Goal: Task Accomplishment & Management: Use online tool/utility

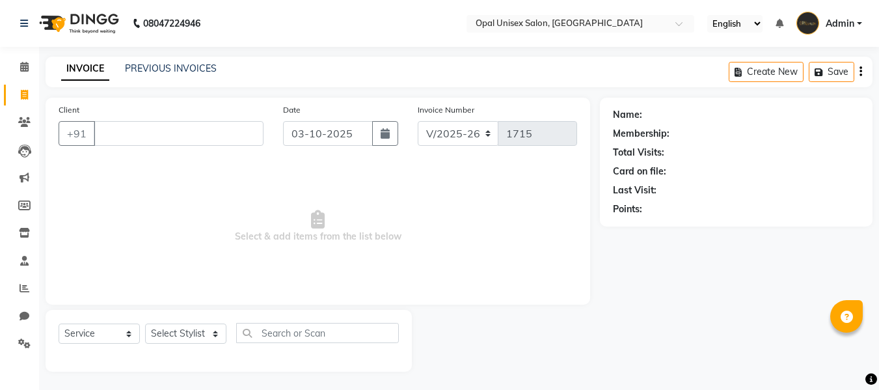
select select "8653"
select select "service"
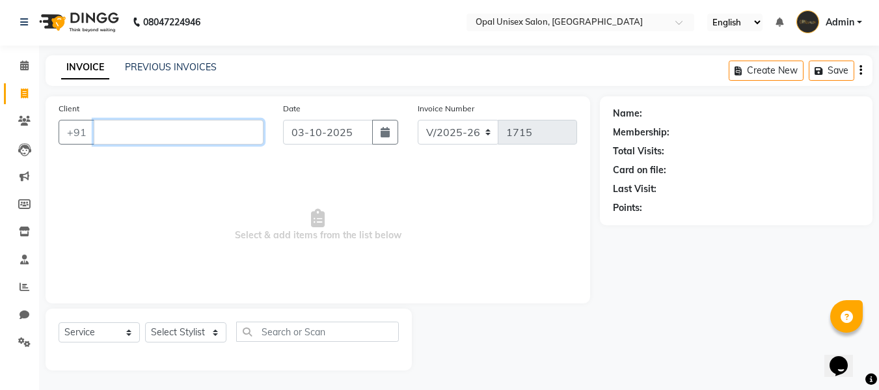
scroll to position [1, 0]
click at [247, 126] on input "Client" at bounding box center [179, 132] width 170 height 25
click at [174, 322] on div "Select Service Product Membership Package Voucher Prepaid Gift Card Select Styl…" at bounding box center [229, 339] width 366 height 62
click at [173, 324] on select "Select Stylist [PERSON_NAME] Guru [PERSON_NAME][GEOGRAPHIC_DATA] [PERSON_NAME][…" at bounding box center [185, 332] width 81 height 20
select select "86884"
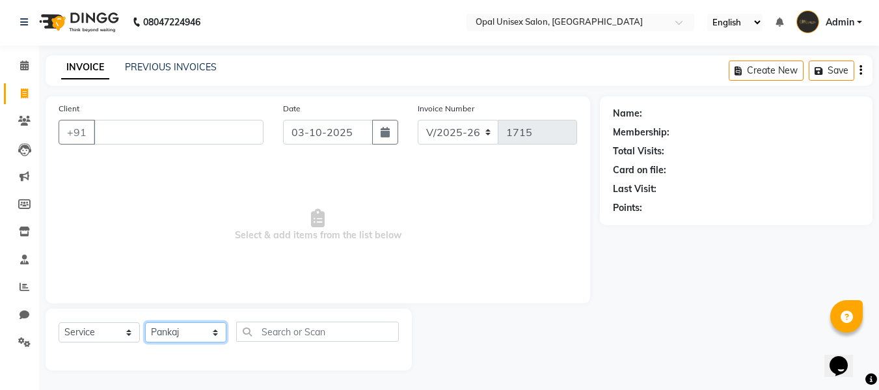
click at [145, 322] on select "Select Stylist [PERSON_NAME] Guru [PERSON_NAME][GEOGRAPHIC_DATA] [PERSON_NAME][…" at bounding box center [185, 332] width 81 height 20
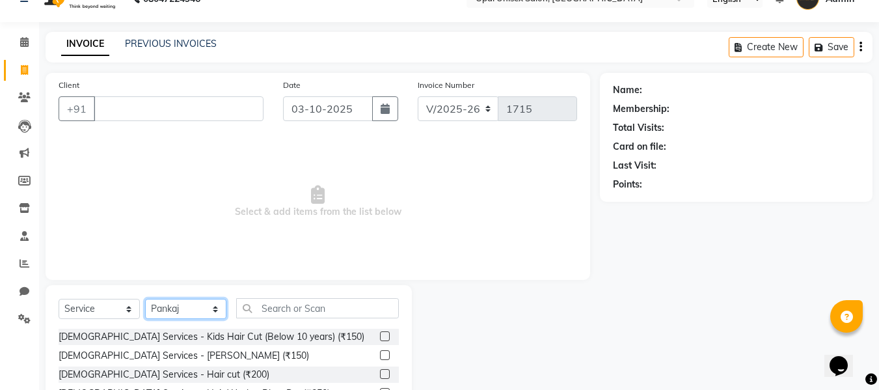
scroll to position [45, 0]
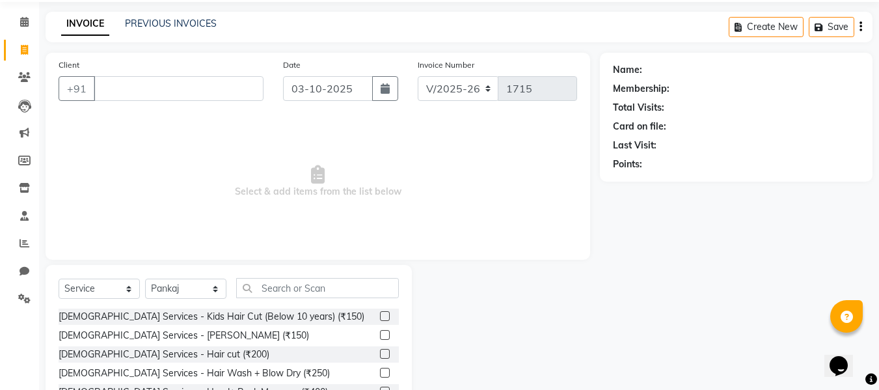
click at [380, 356] on label at bounding box center [385, 354] width 10 height 10
click at [380, 356] on input "checkbox" at bounding box center [384, 354] width 8 height 8
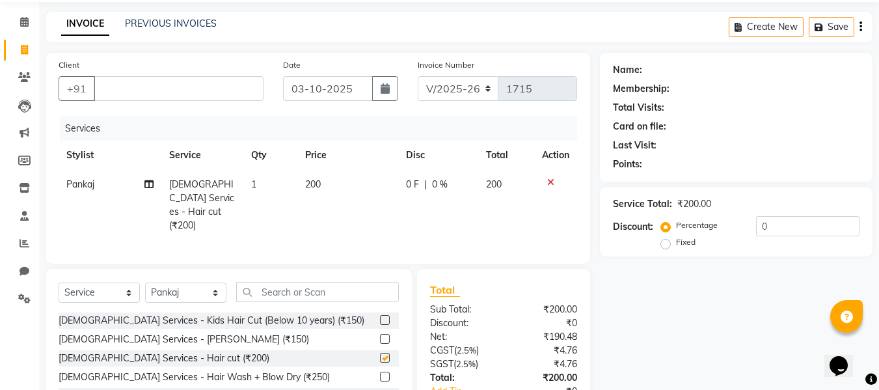
checkbox input "false"
click at [244, 94] on input "Client" at bounding box center [179, 88] width 170 height 25
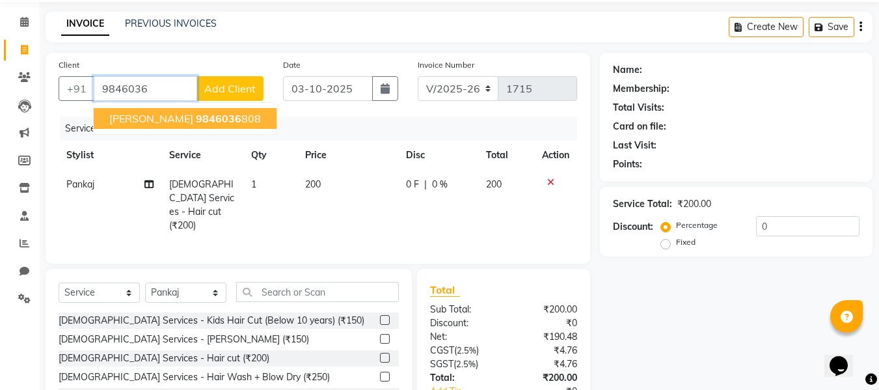
click at [196, 118] on span "9846036" at bounding box center [219, 118] width 46 height 13
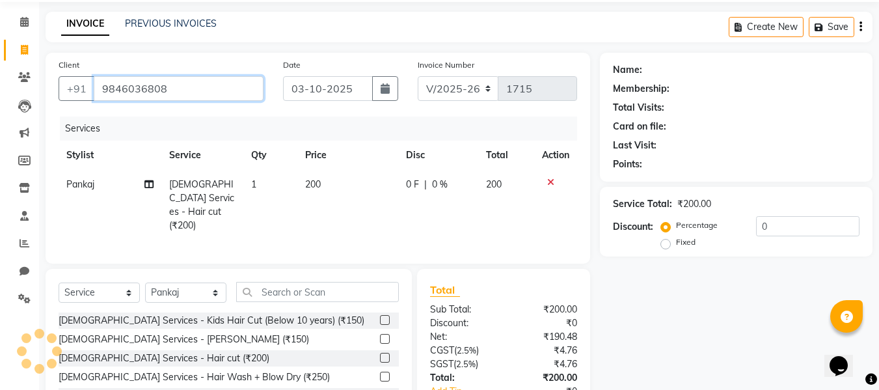
type input "9846036808"
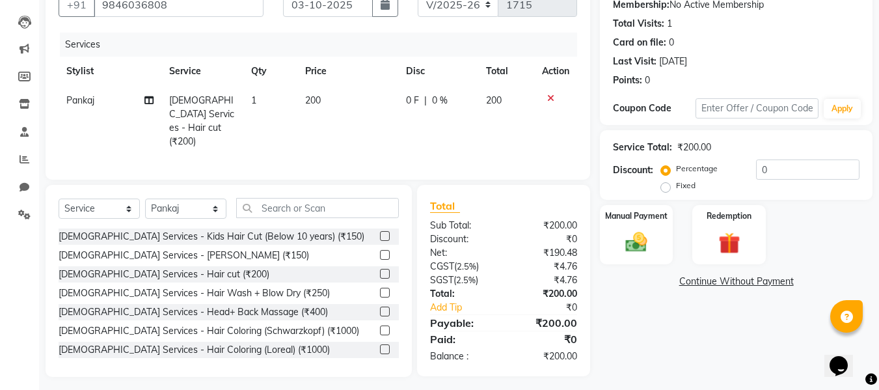
scroll to position [131, 0]
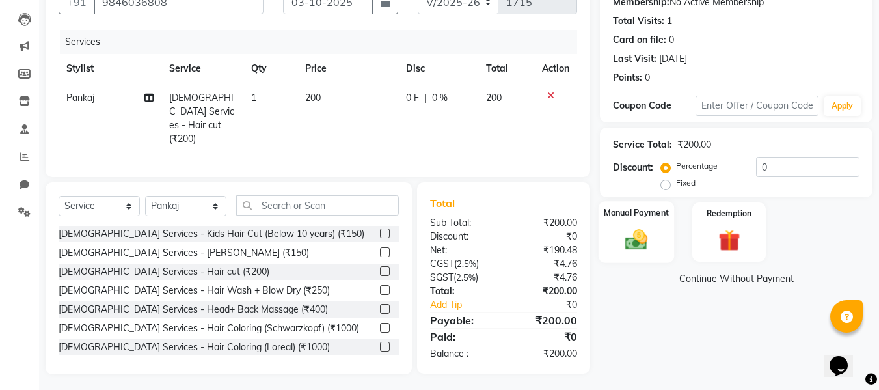
click at [654, 237] on img at bounding box center [636, 239] width 36 height 26
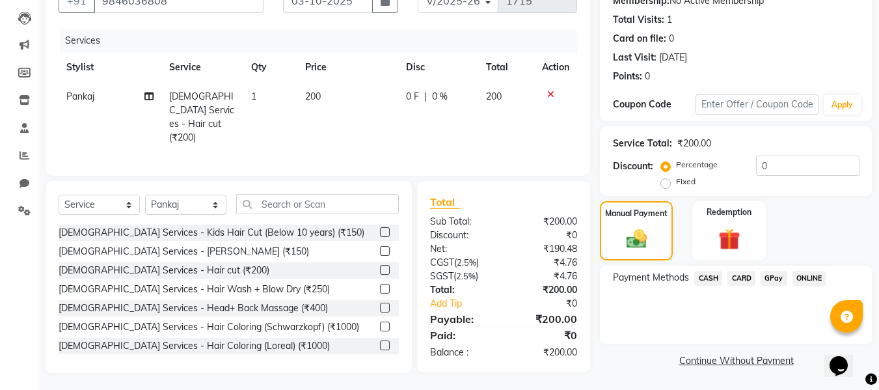
click at [774, 275] on span "GPay" at bounding box center [773, 278] width 27 height 15
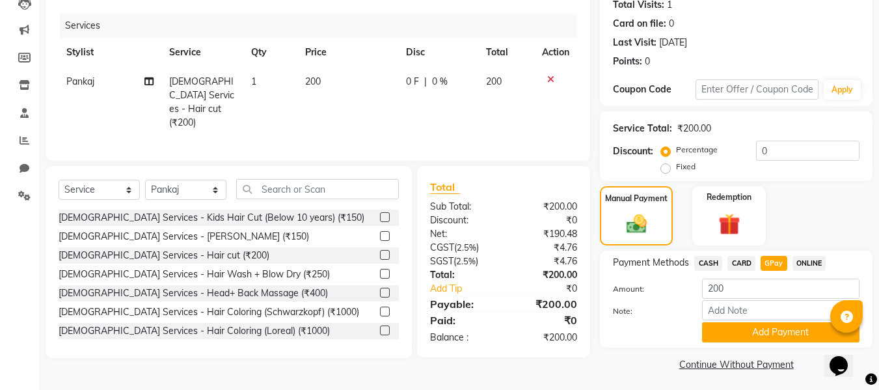
scroll to position [152, 0]
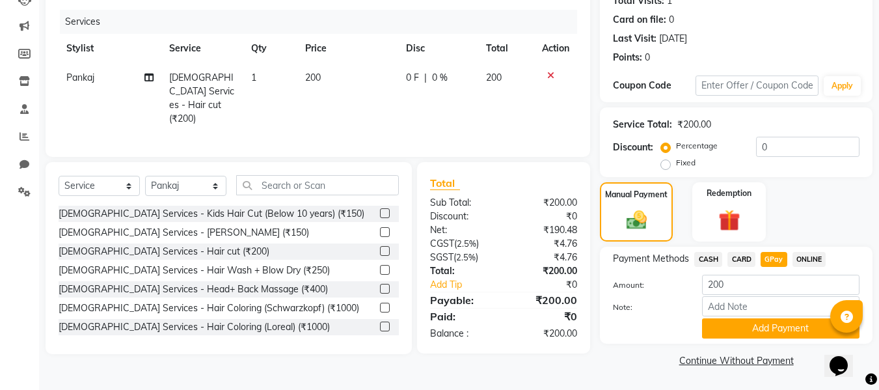
click at [748, 328] on button "Add Payment" at bounding box center [780, 328] width 157 height 20
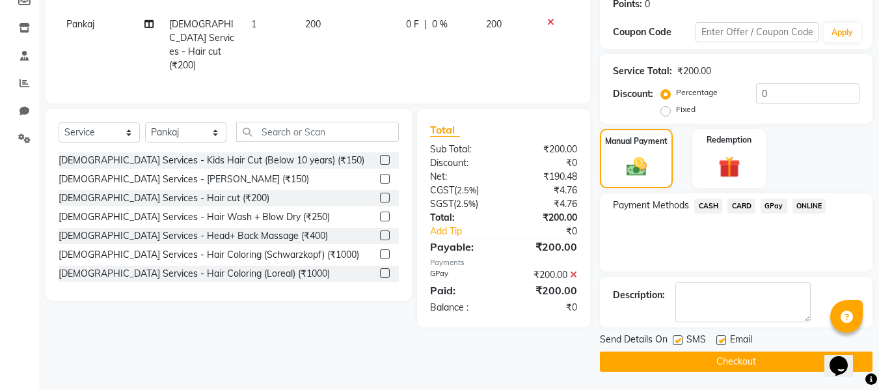
scroll to position [206, 0]
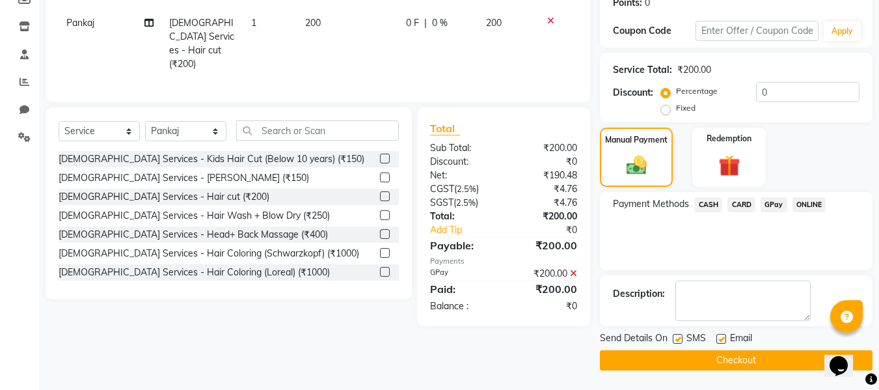
drag, startPoint x: 731, startPoint y: 357, endPoint x: 724, endPoint y: 356, distance: 6.5
click at [732, 359] on button "Checkout" at bounding box center [736, 360] width 272 height 20
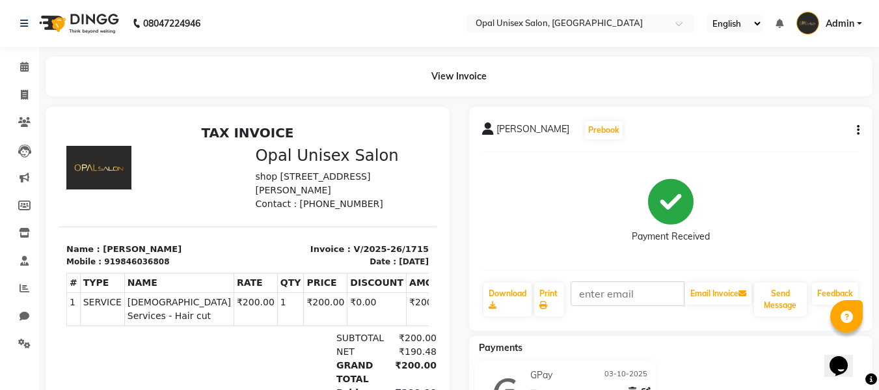
scroll to position [109, 0]
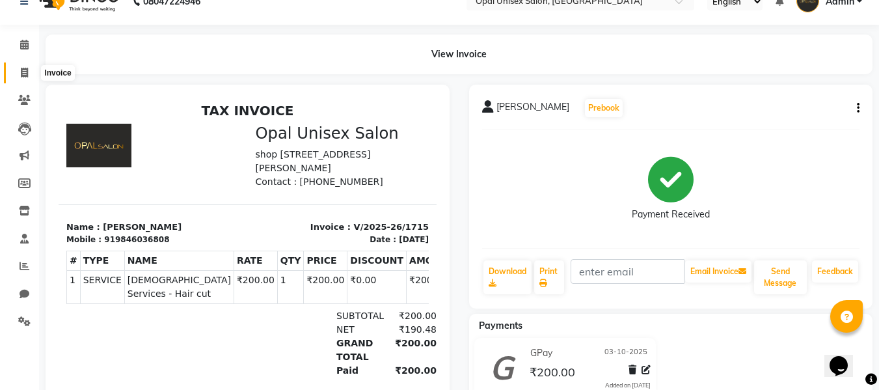
click at [27, 69] on icon at bounding box center [24, 73] width 7 height 10
select select "service"
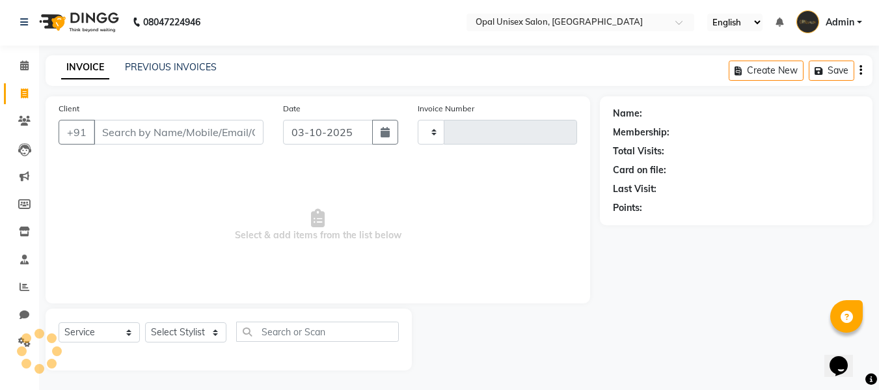
scroll to position [1, 0]
click at [136, 137] on input "Client" at bounding box center [179, 132] width 170 height 25
type input "1716"
select select "8653"
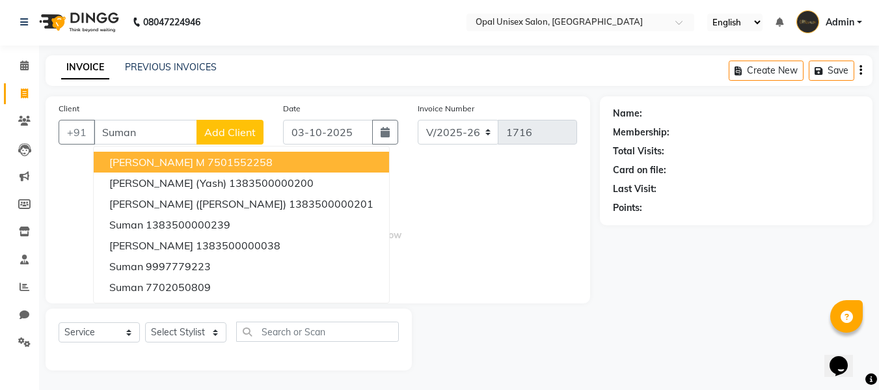
click at [207, 165] on ngb-highlight "7501552258" at bounding box center [239, 161] width 65 height 13
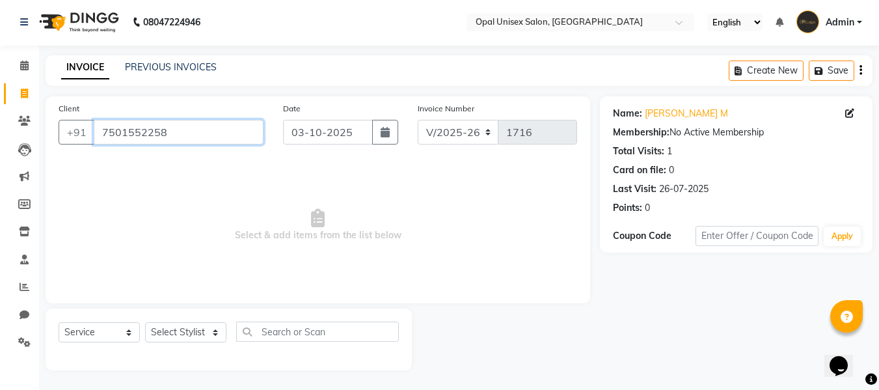
click at [235, 129] on input "7501552258" at bounding box center [179, 132] width 170 height 25
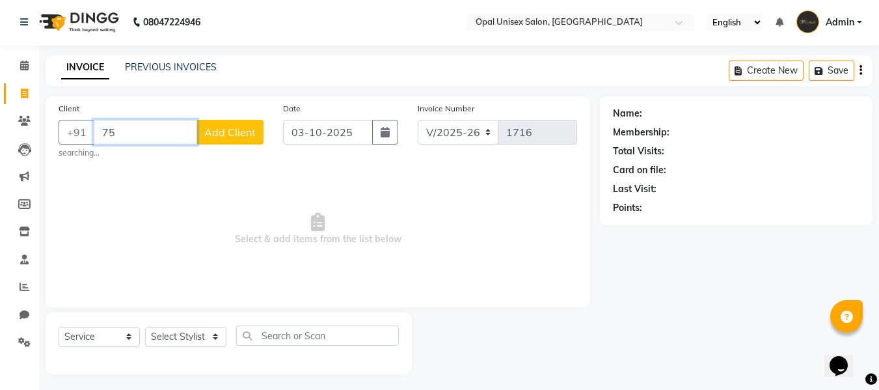
type input "7"
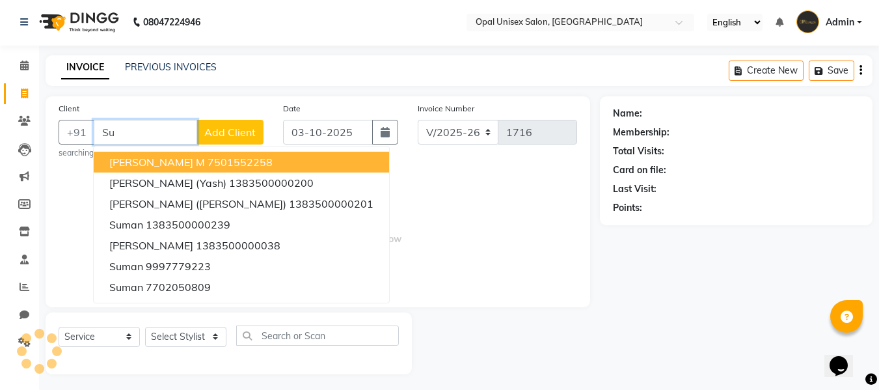
type input "S"
